Goal: Check status: Check status

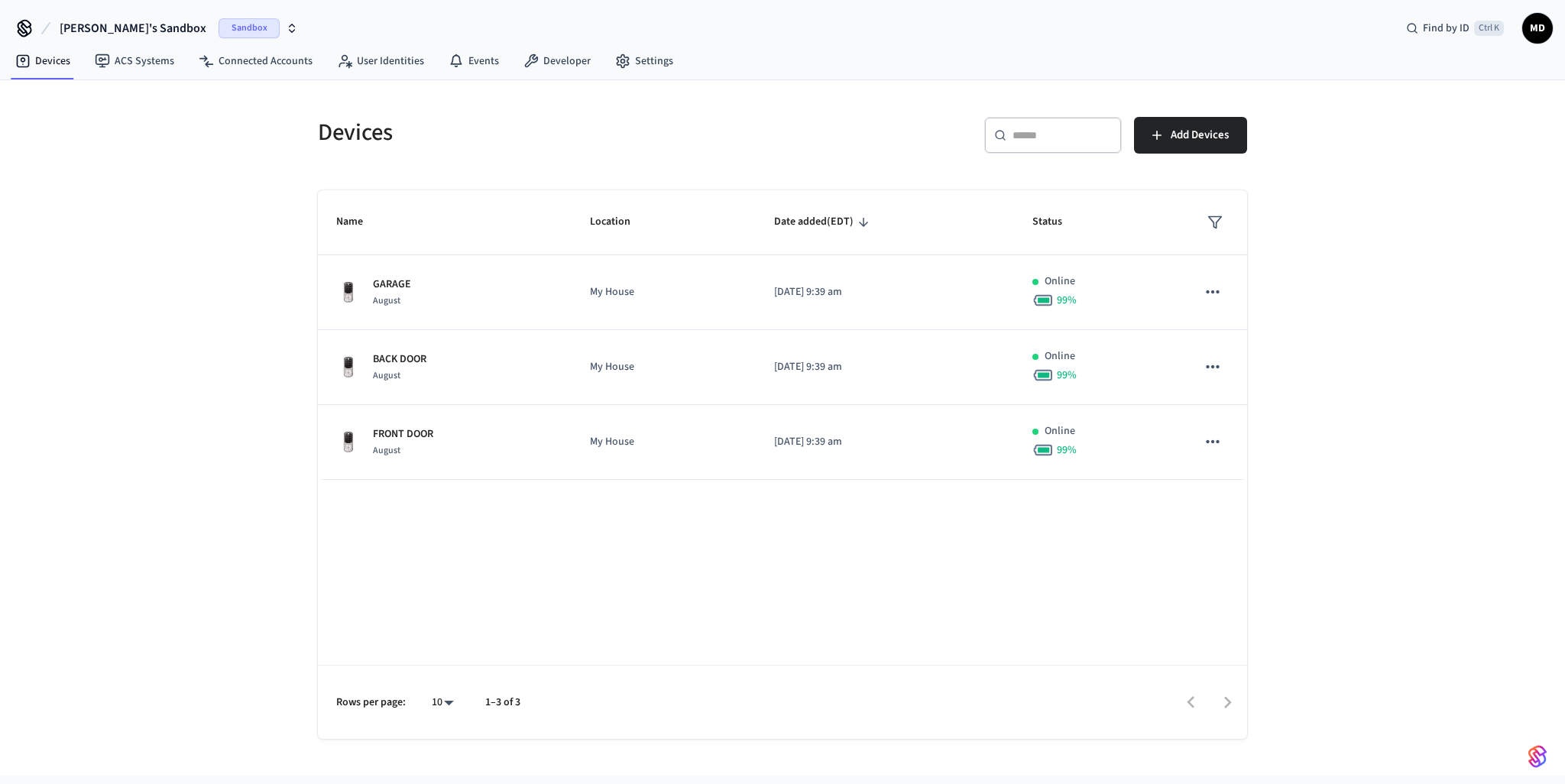
click at [223, 134] on div "Devices ​ ​ Add Devices Name Location Date added (EDT) Status GARAGE August My …" at bounding box center [782, 428] width 1565 height 695
click at [286, 27] on icon "button" at bounding box center [291, 27] width 12 height 12
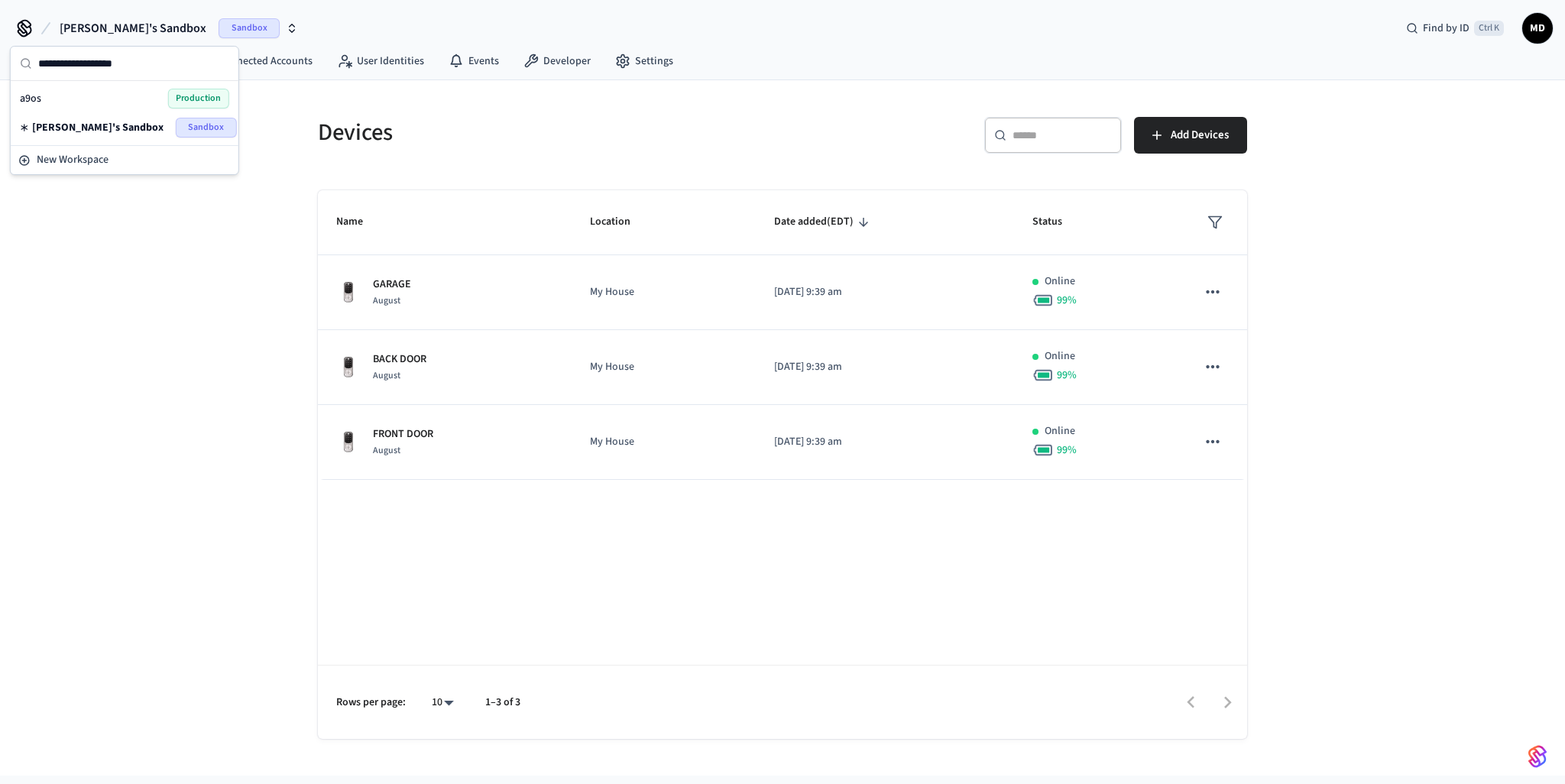
click at [343, 38] on div "[PERSON_NAME]'s Sandbox Sandbox Find by ID Ctrl K MD" at bounding box center [782, 22] width 1565 height 44
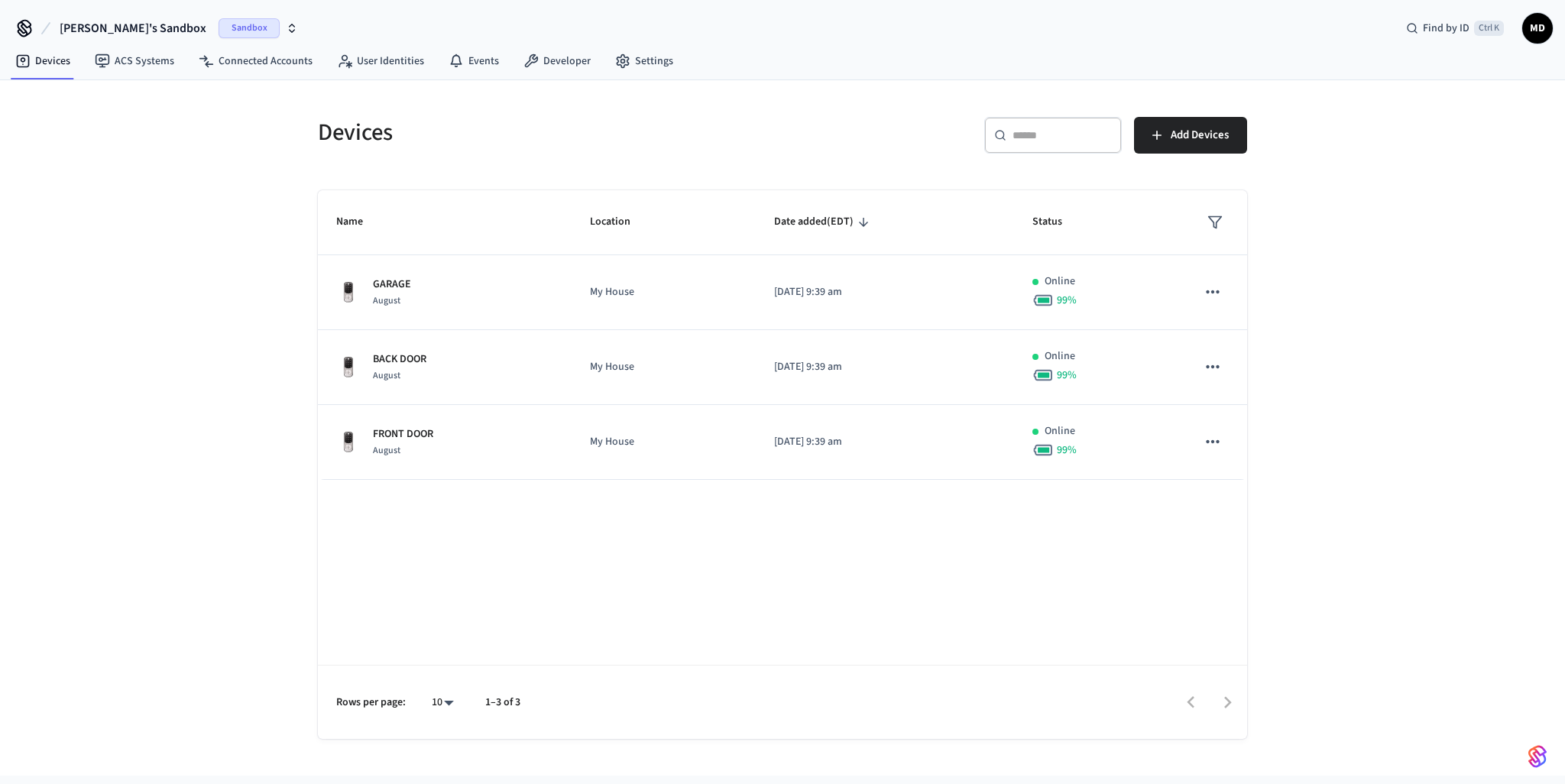
click at [235, 31] on button "[PERSON_NAME]'s Sandbox Sandbox" at bounding box center [179, 27] width 247 height 32
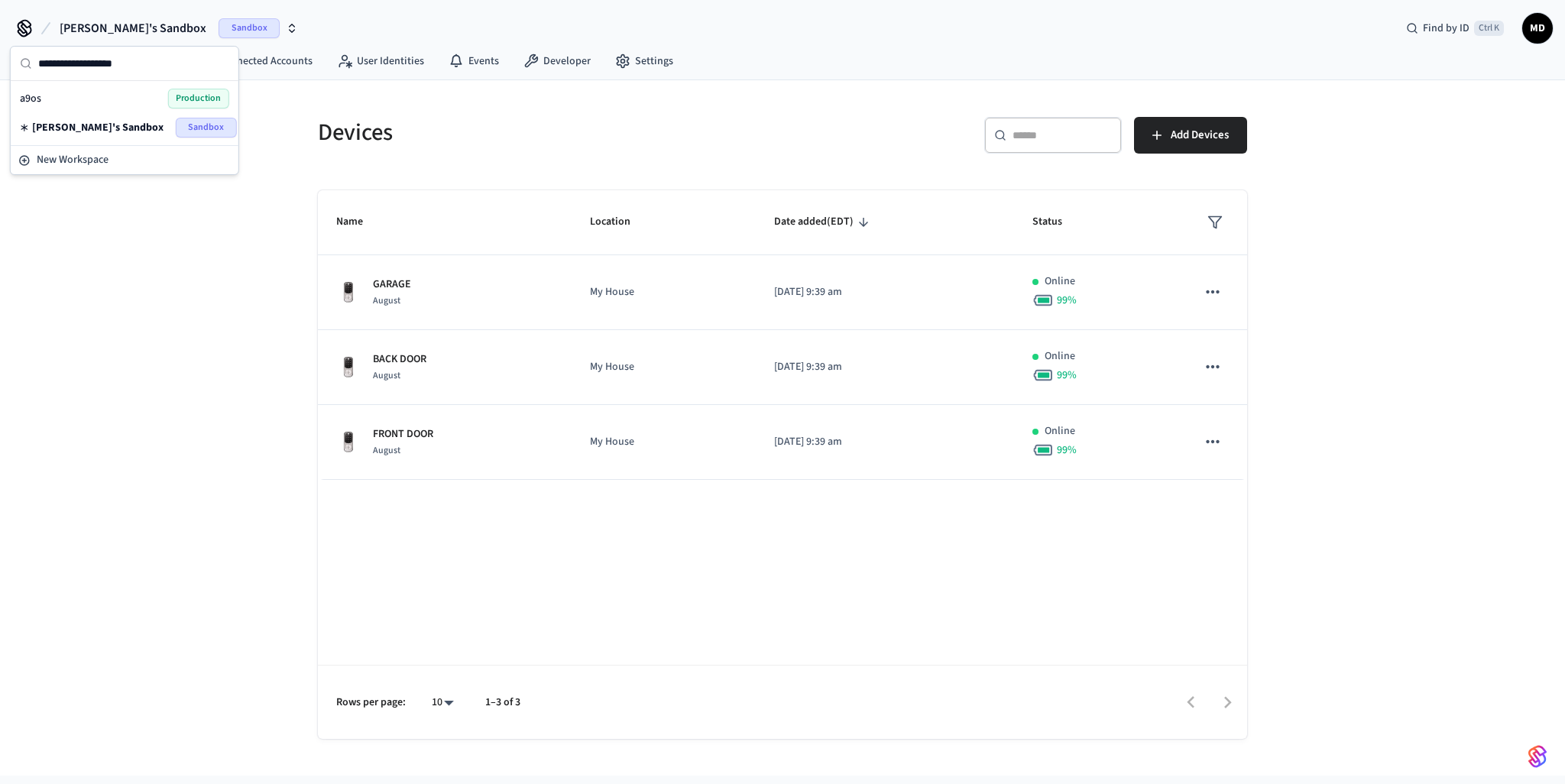
click at [172, 312] on div "Devices ​ ​ Add Devices Name Location Date added (EDT) Status GARAGE August My …" at bounding box center [782, 428] width 1565 height 695
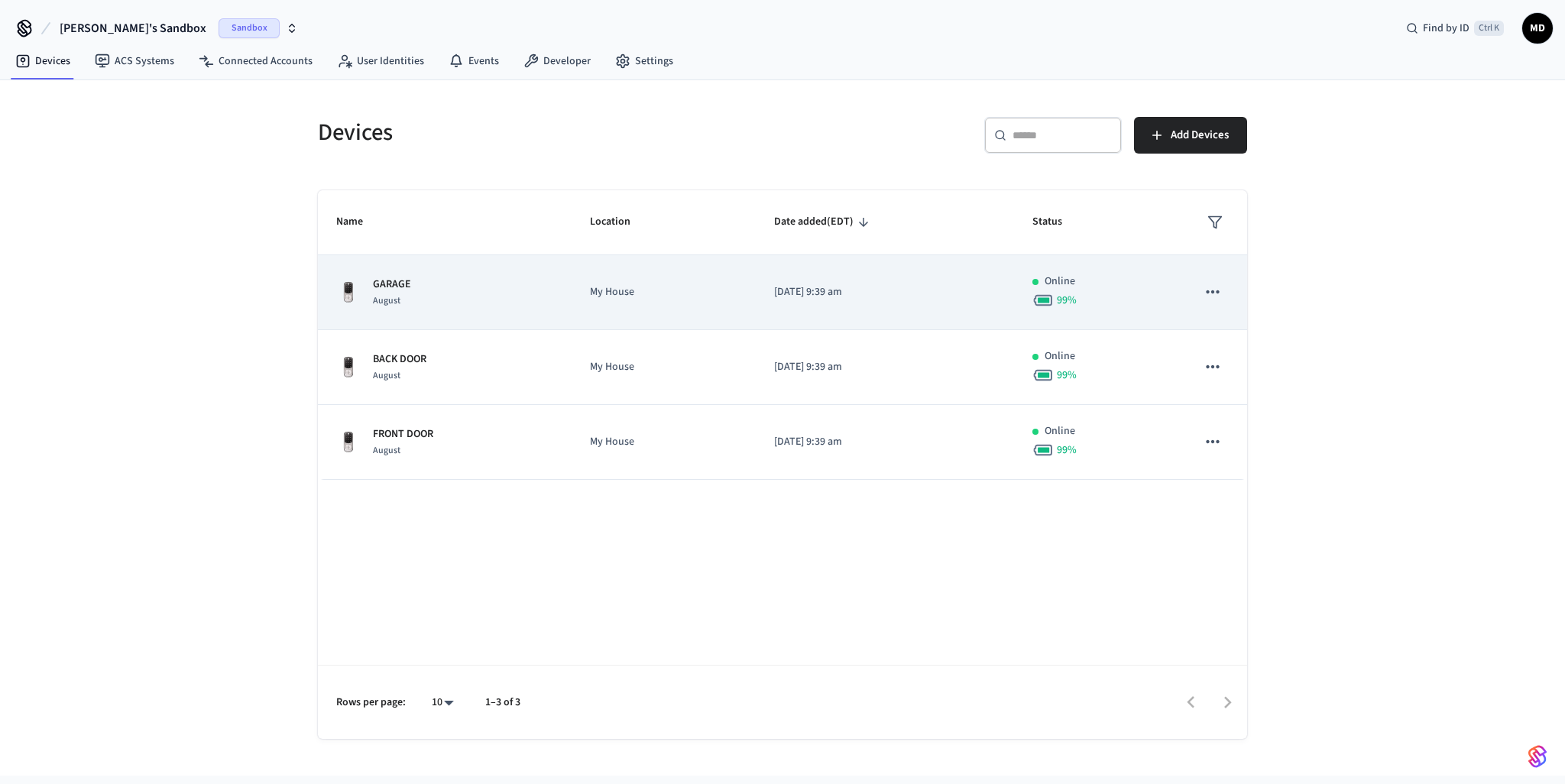
click at [915, 300] on td "[DATE] 9:39 am" at bounding box center [885, 293] width 258 height 75
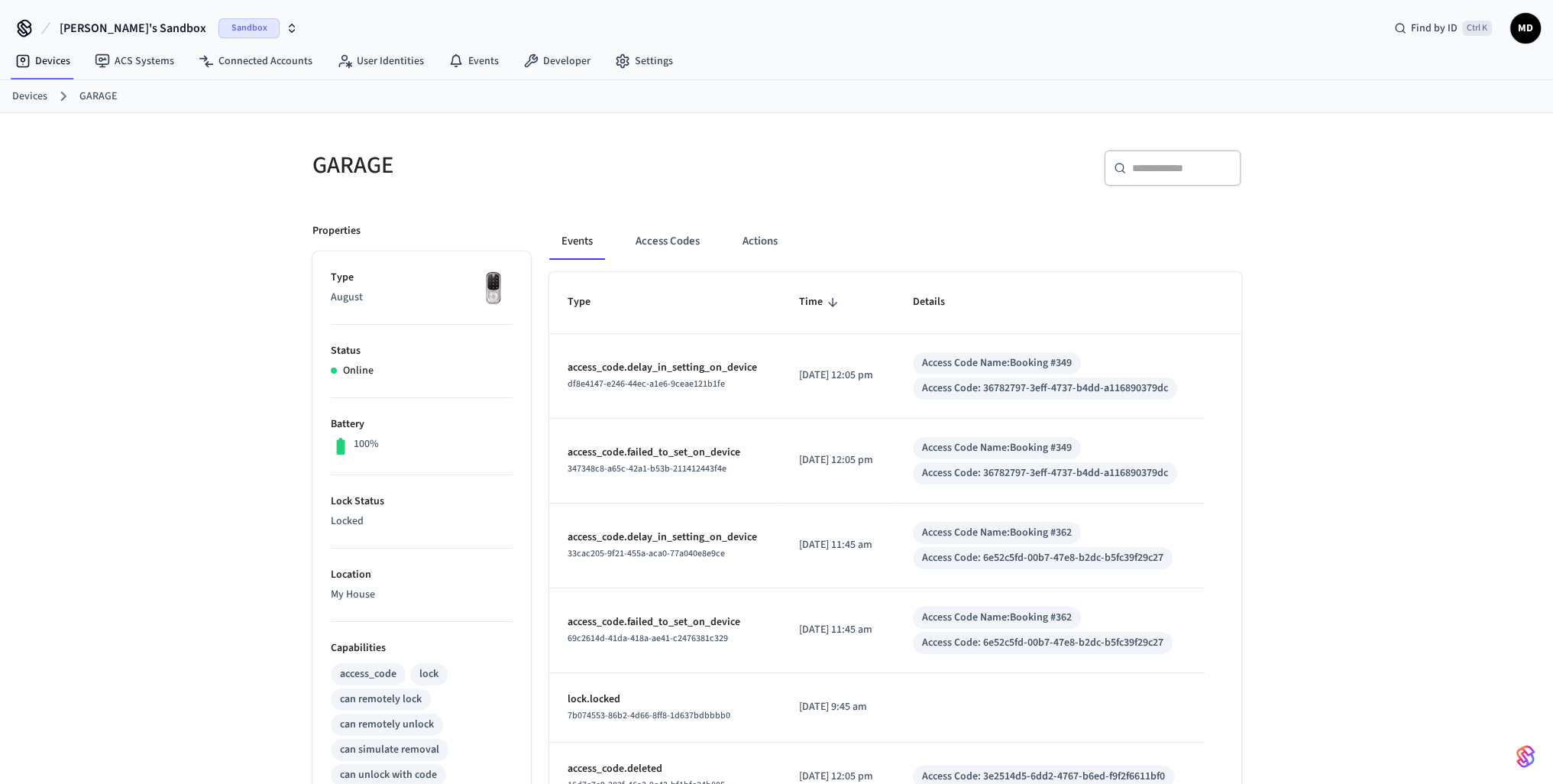
click at [131, 34] on span "[PERSON_NAME]'s Sandbox" at bounding box center [133, 28] width 147 height 18
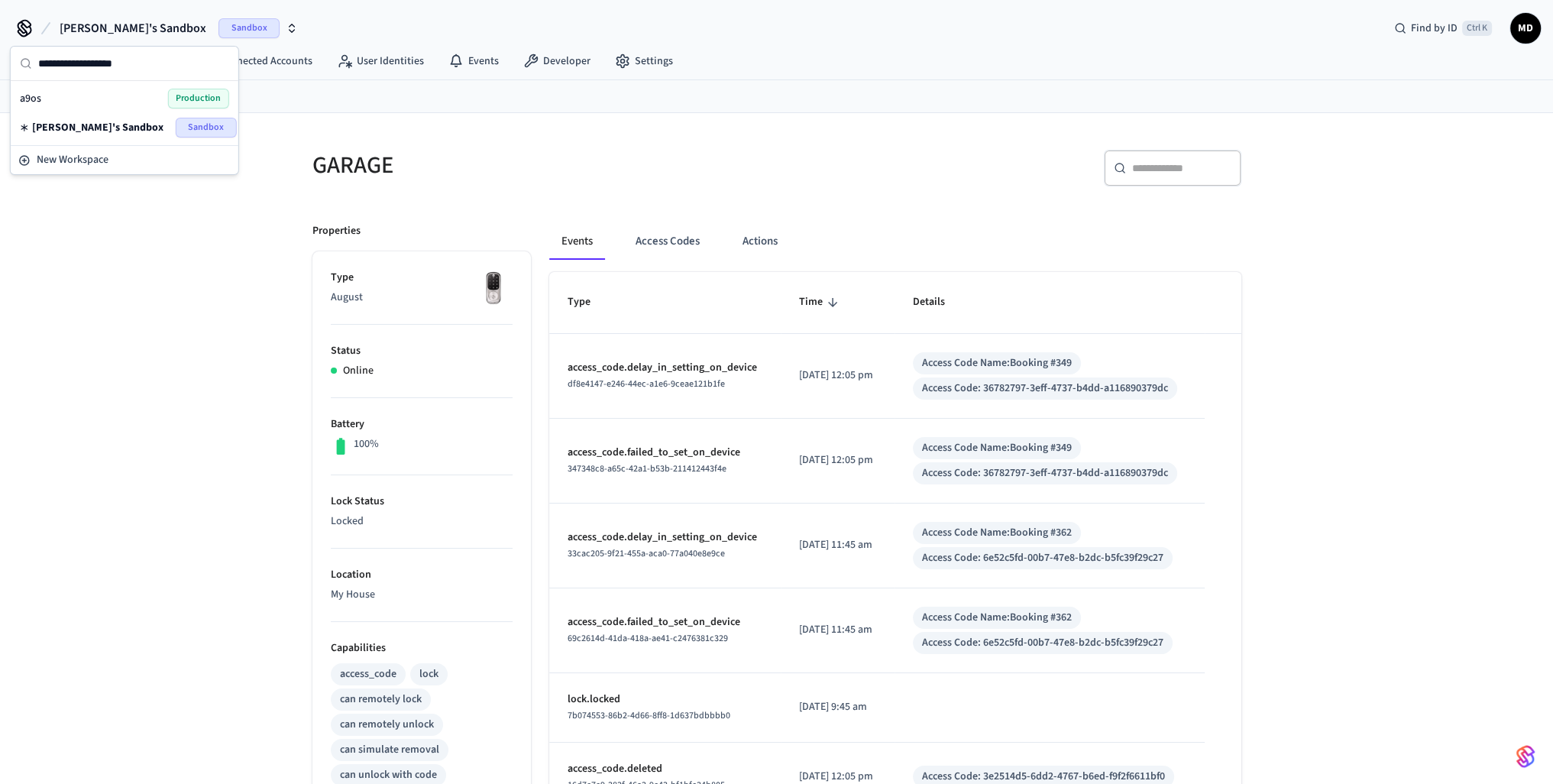
click at [131, 33] on span "[PERSON_NAME]'s Sandbox" at bounding box center [133, 28] width 147 height 18
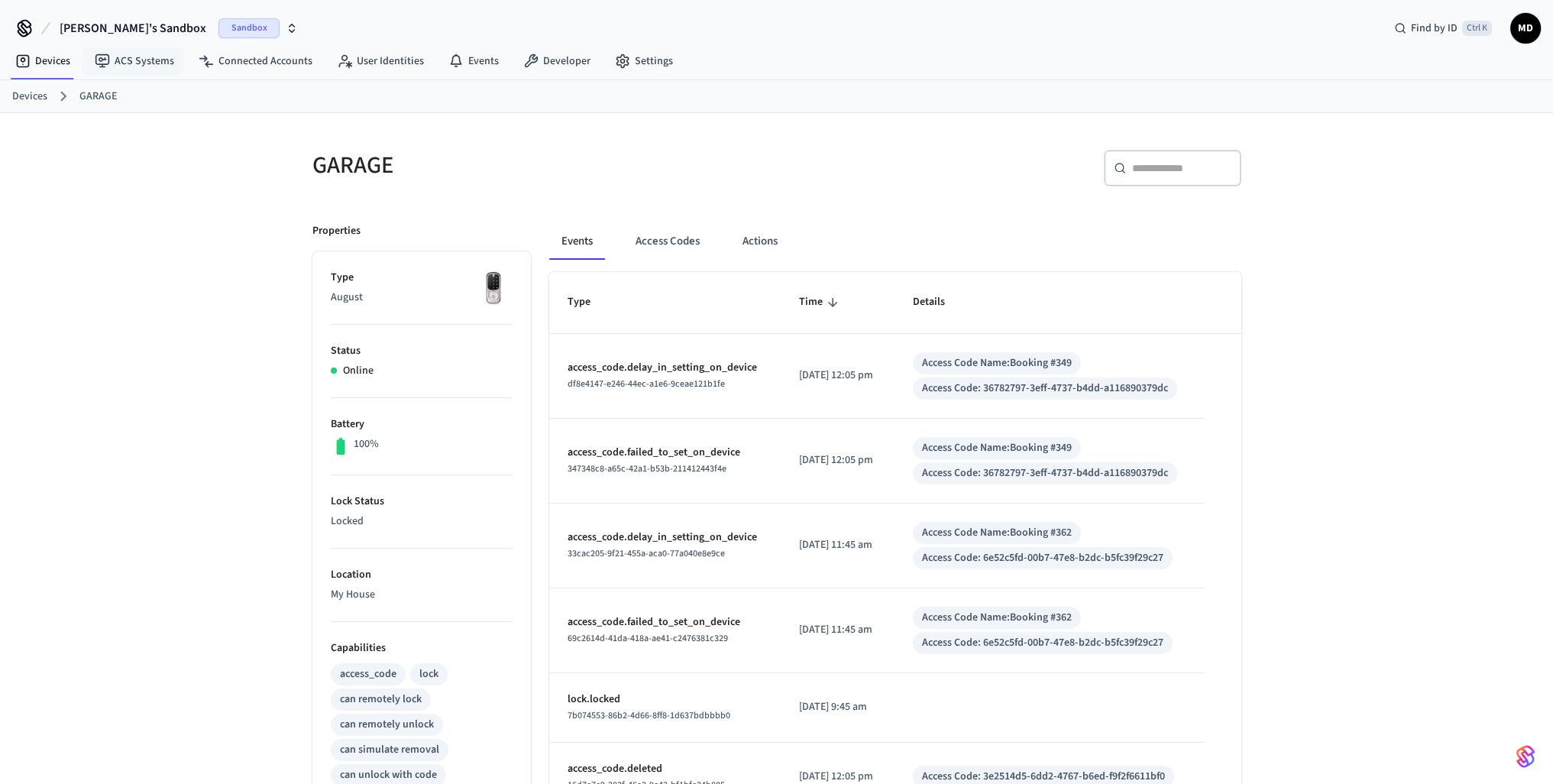
click at [136, 22] on span "[PERSON_NAME]'s Sandbox" at bounding box center [133, 28] width 147 height 18
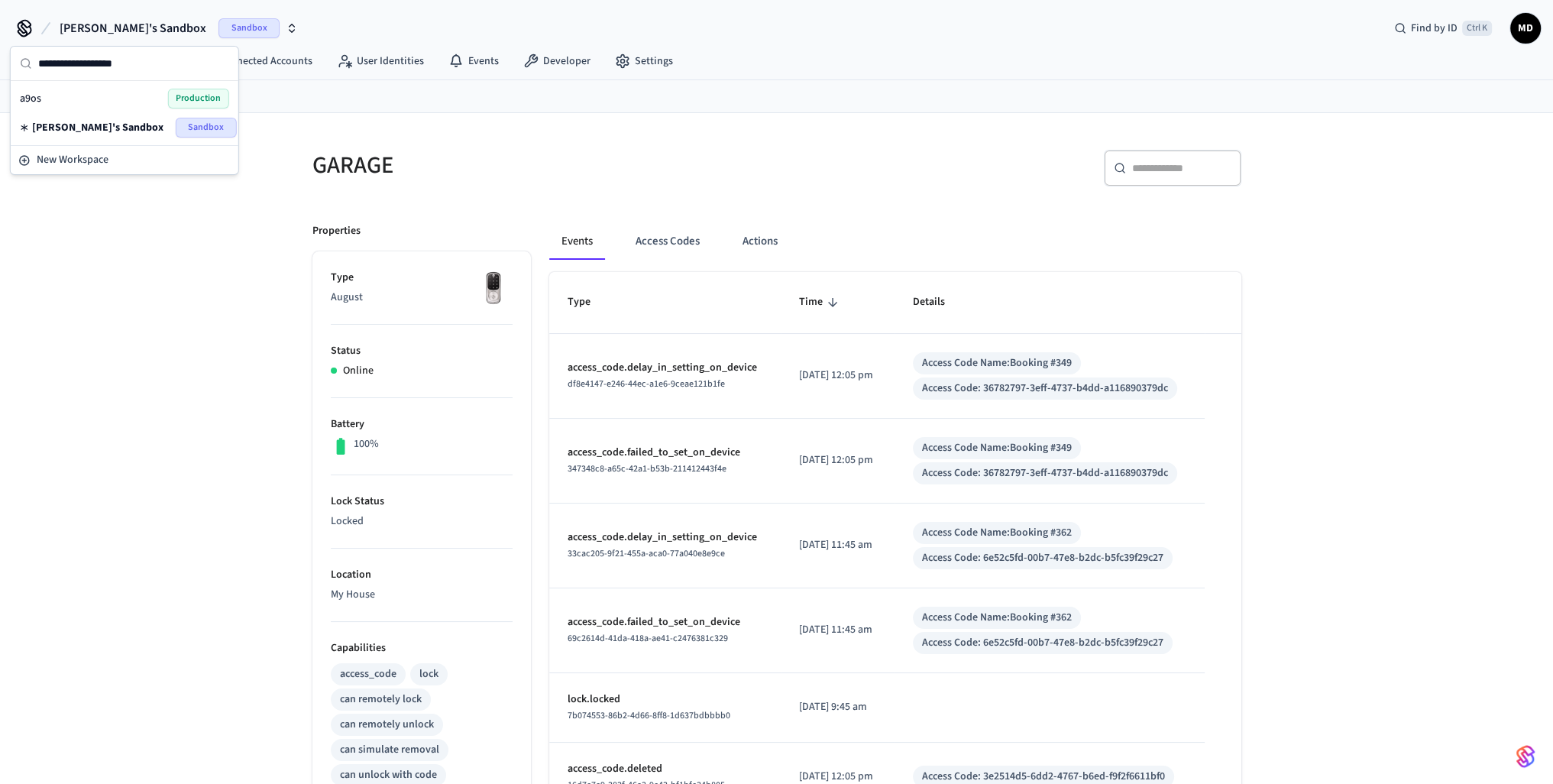
click at [189, 94] on span "Production" at bounding box center [198, 99] width 61 height 20
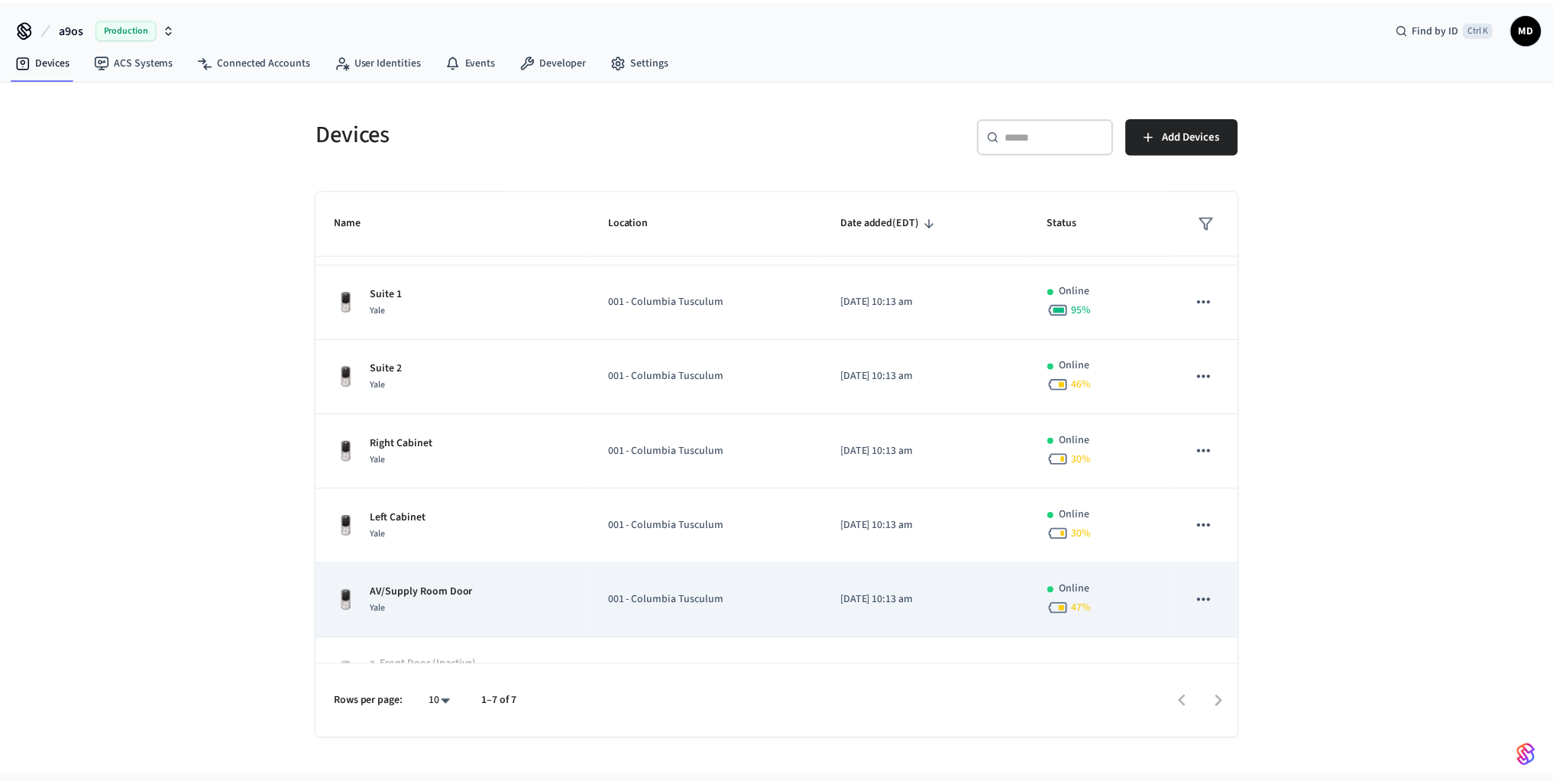
scroll to position [108, 0]
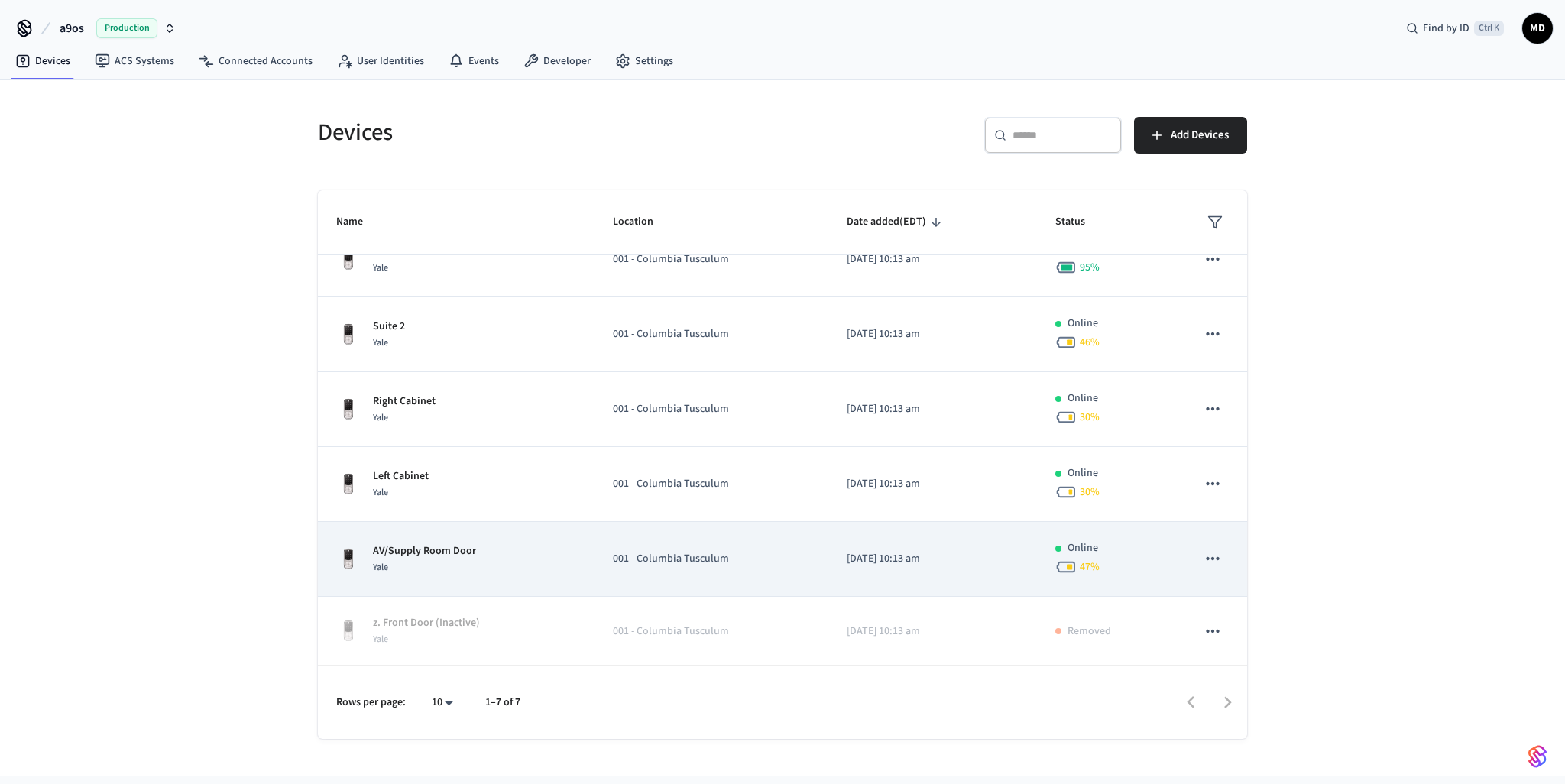
click at [513, 559] on div "AV/Supply Room Door Yale" at bounding box center [456, 559] width 240 height 32
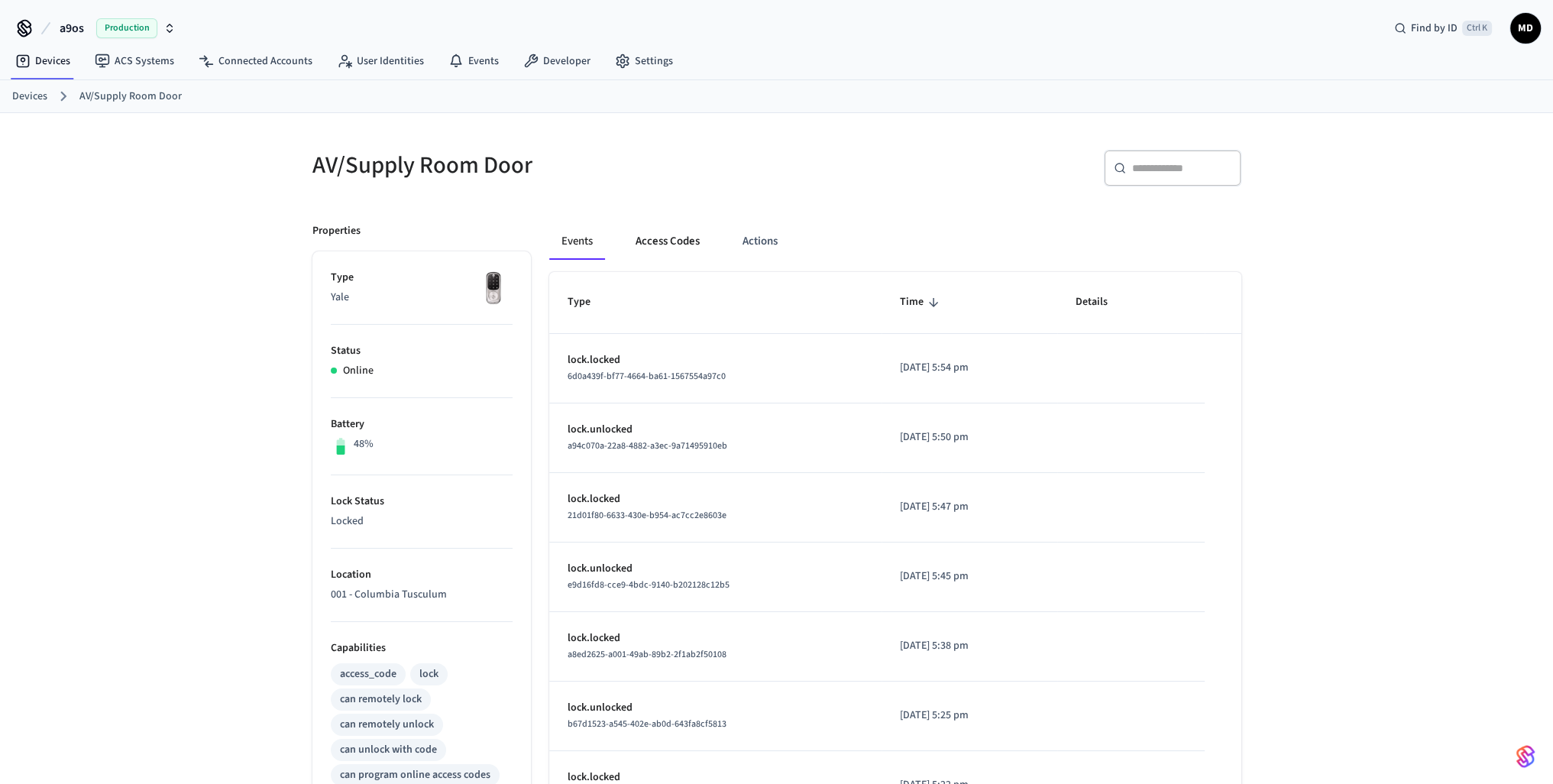
click at [687, 244] on button "Access Codes" at bounding box center [667, 241] width 89 height 37
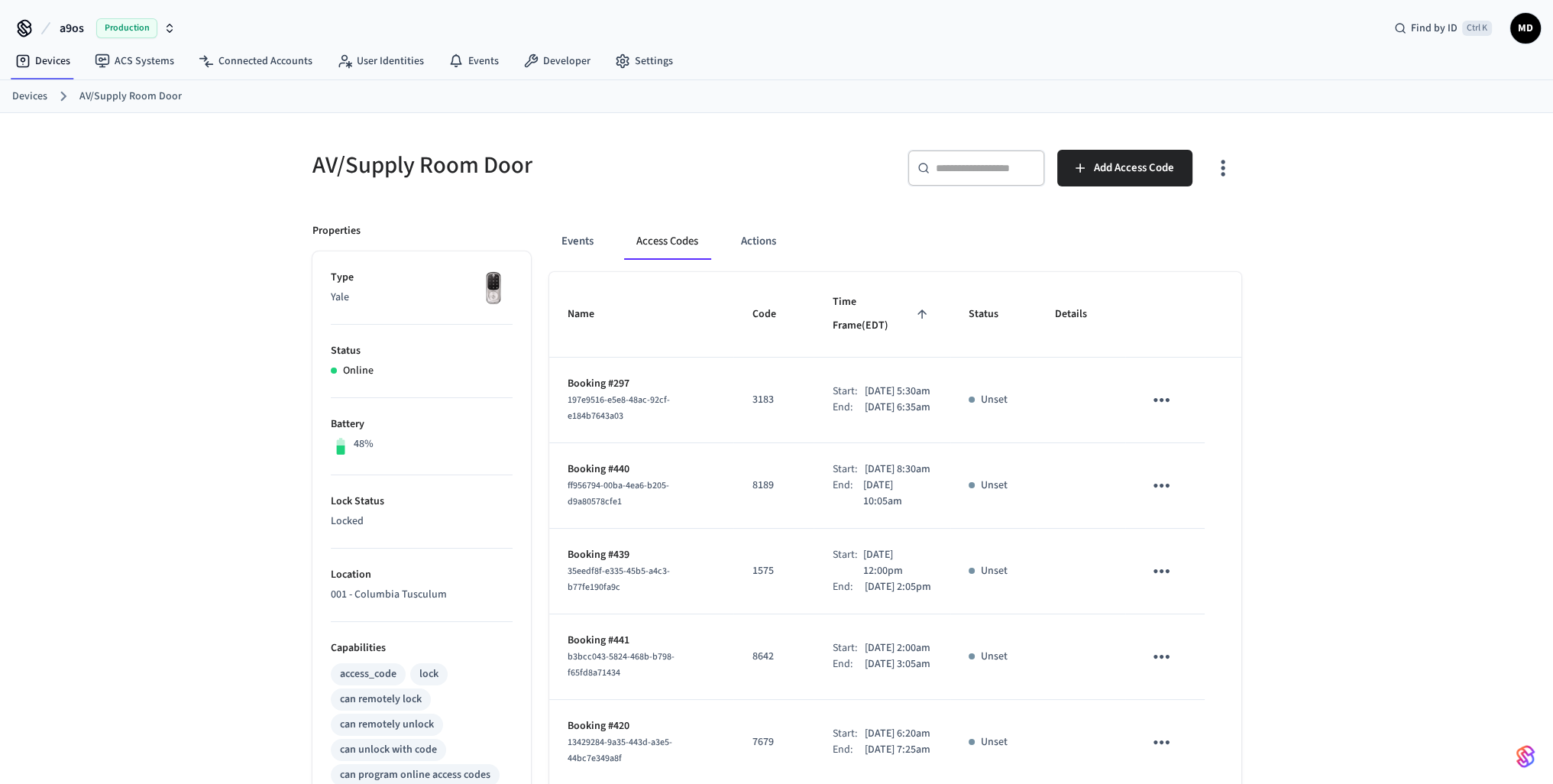
drag, startPoint x: 847, startPoint y: 376, endPoint x: 865, endPoint y: 377, distance: 18.0
click at [865, 384] on p "[DATE] 5:30am" at bounding box center [897, 392] width 66 height 16
click at [984, 397] on td "Unset" at bounding box center [993, 399] width 86 height 85
drag, startPoint x: 831, startPoint y: 367, endPoint x: 880, endPoint y: 384, distance: 51.9
click at [880, 384] on div "Start: [DATE] 5:30am End: [DATE] 6:35am" at bounding box center [881, 399] width 100 height 32
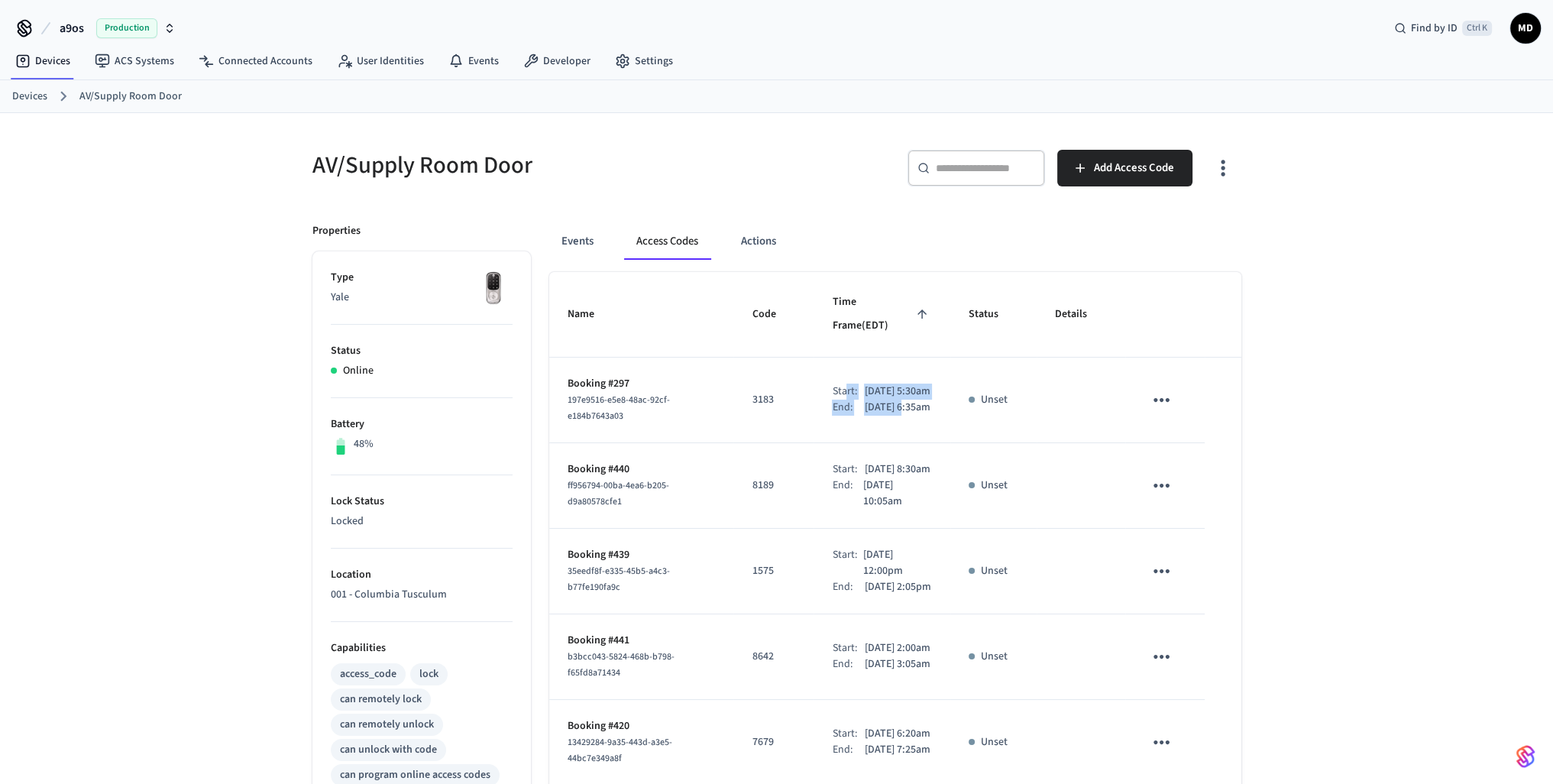
click at [880, 399] on p "[DATE] 6:35am" at bounding box center [897, 408] width 66 height 16
drag, startPoint x: 844, startPoint y: 376, endPoint x: 880, endPoint y: 379, distance: 36.1
click at [880, 384] on div "Start: [DATE] 5:30am" at bounding box center [881, 392] width 100 height 16
